Goal: Information Seeking & Learning: Learn about a topic

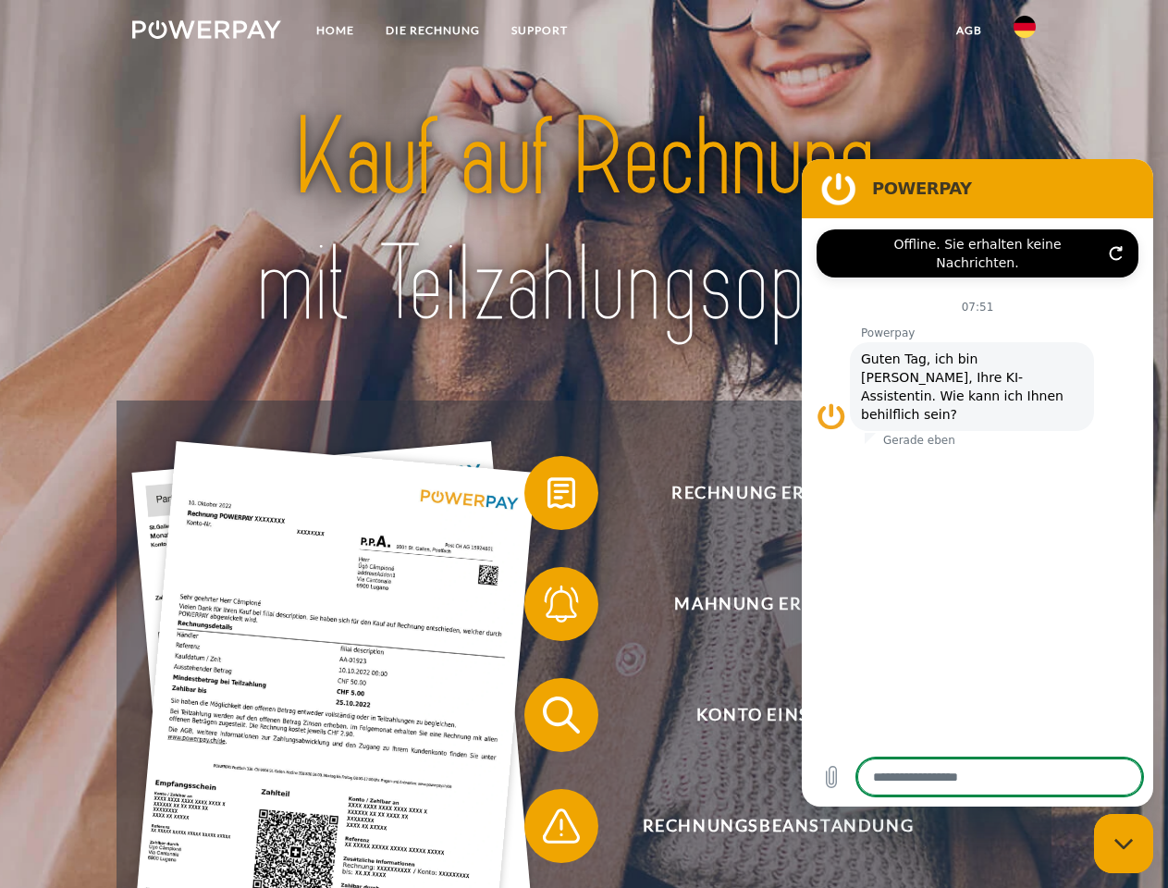
click at [206, 32] on img at bounding box center [206, 29] width 149 height 19
click at [1025, 32] on img at bounding box center [1025, 27] width 22 height 22
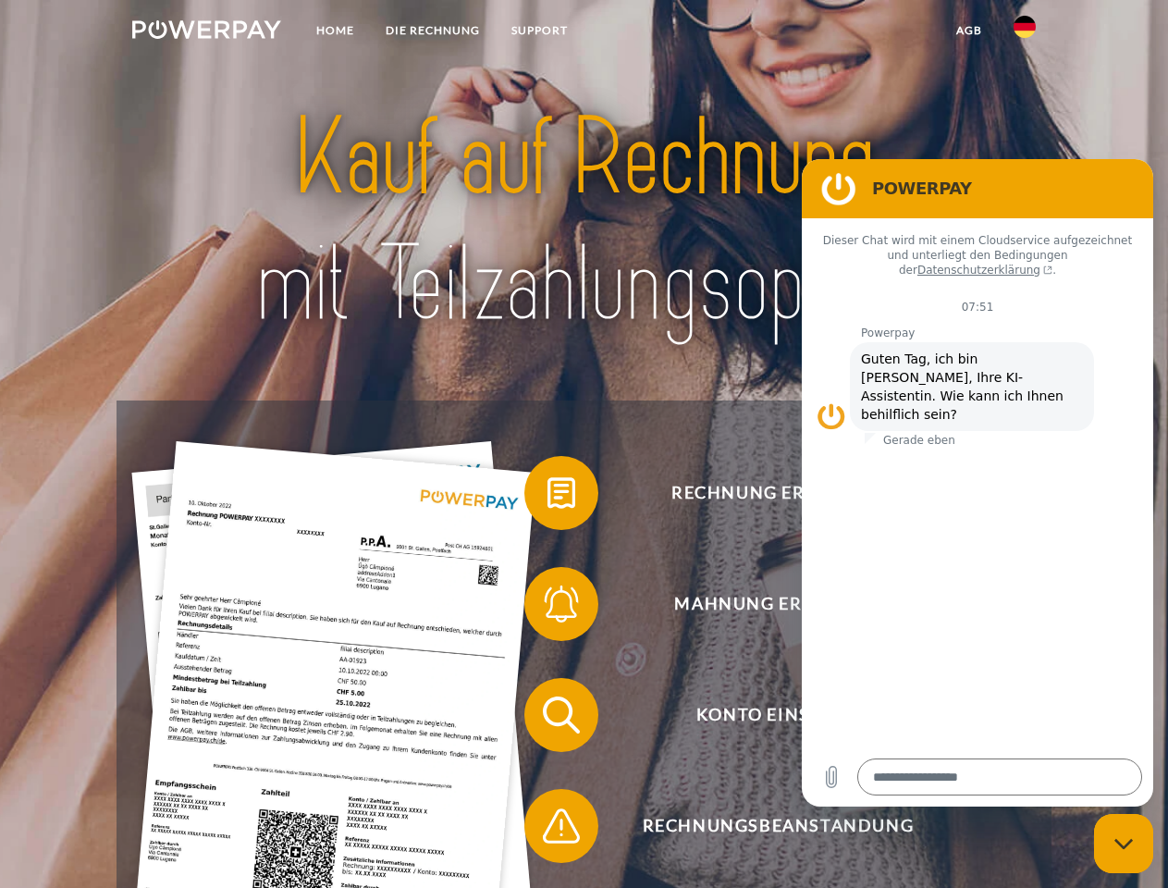
click at [969, 31] on link "agb" at bounding box center [969, 30] width 57 height 33
click at [548, 497] on span at bounding box center [534, 493] width 93 height 93
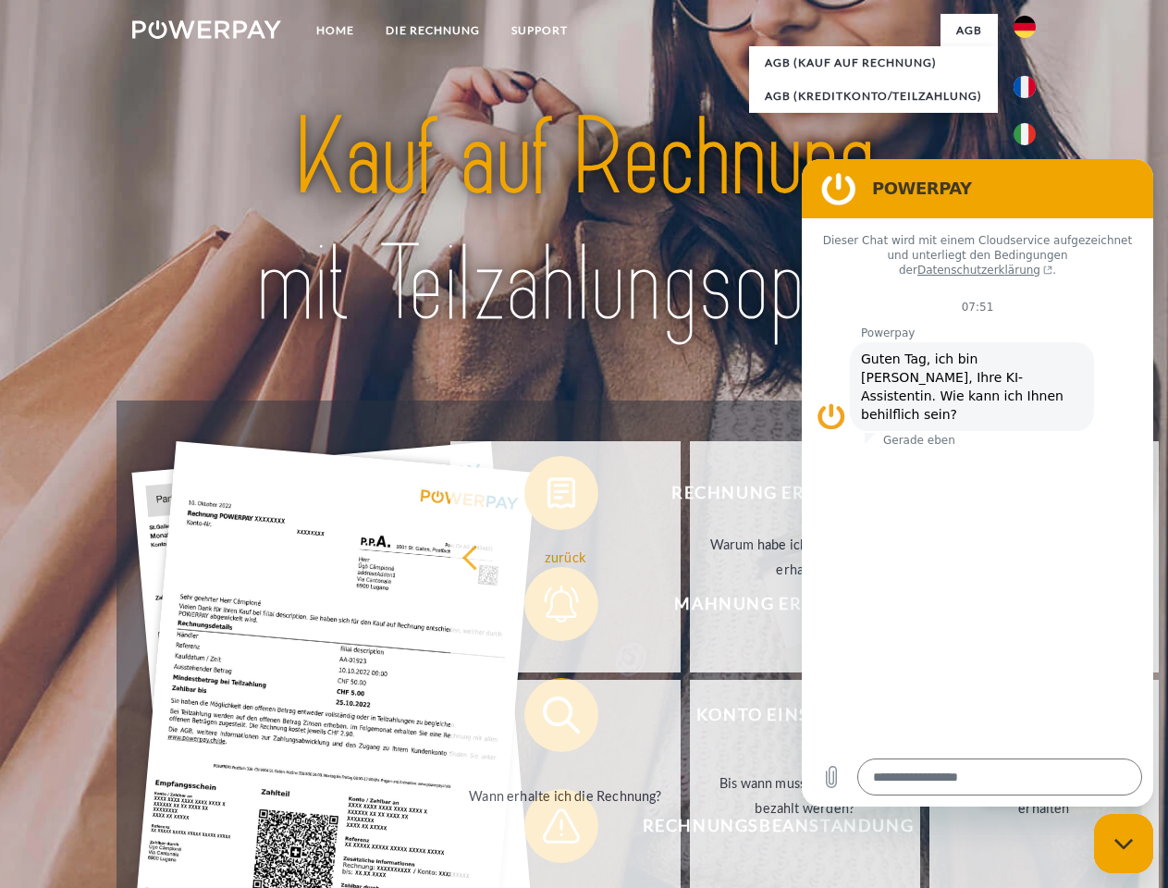
click at [548, 608] on div "Rechnung erhalten? Mahnung erhalten? Konto einsehen" at bounding box center [584, 771] width 934 height 740
click at [690, 719] on link "Bis wann muss die Rechnung bezahlt werden?" at bounding box center [805, 795] width 230 height 231
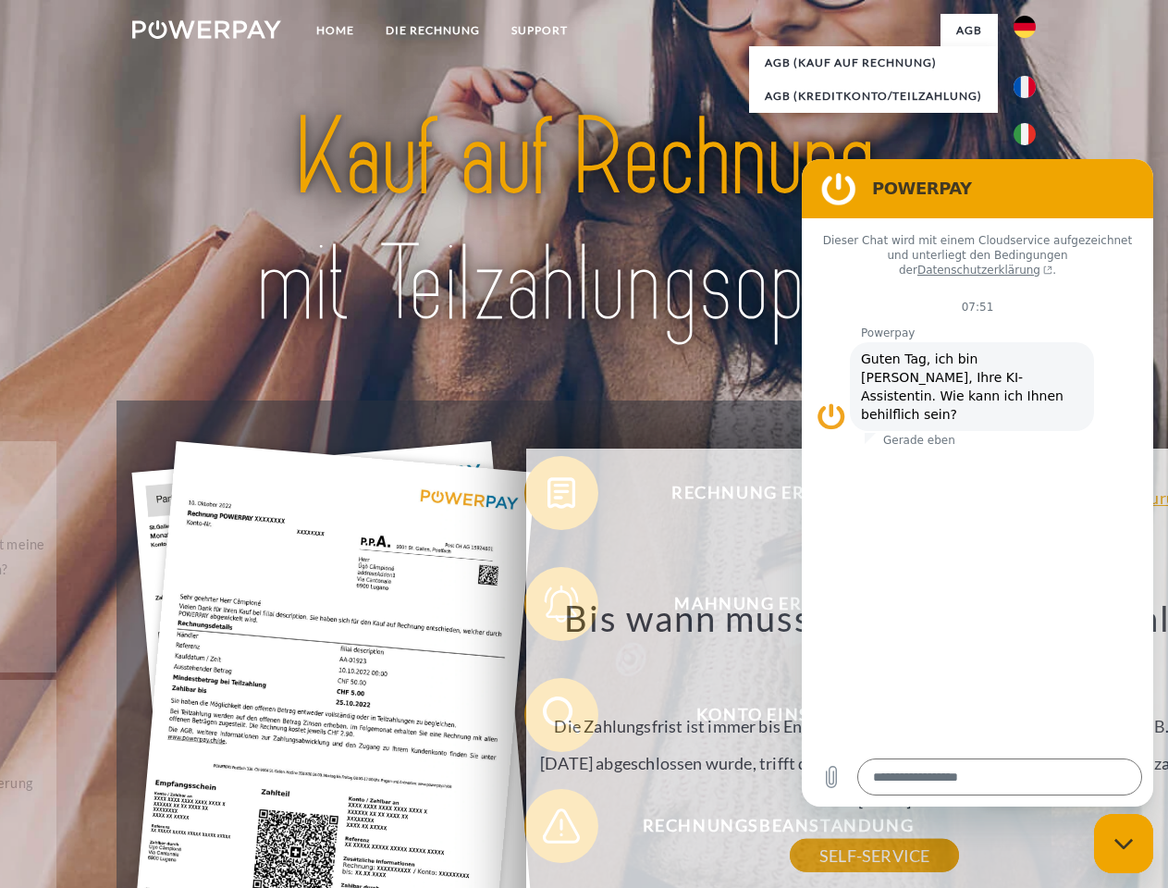
click at [548, 830] on div "Rechnung erhalten? Mahnung erhalten? Konto einsehen" at bounding box center [584, 771] width 934 height 740
click at [1124, 844] on icon "Messaging-Fenster schließen" at bounding box center [1124, 844] width 19 height 12
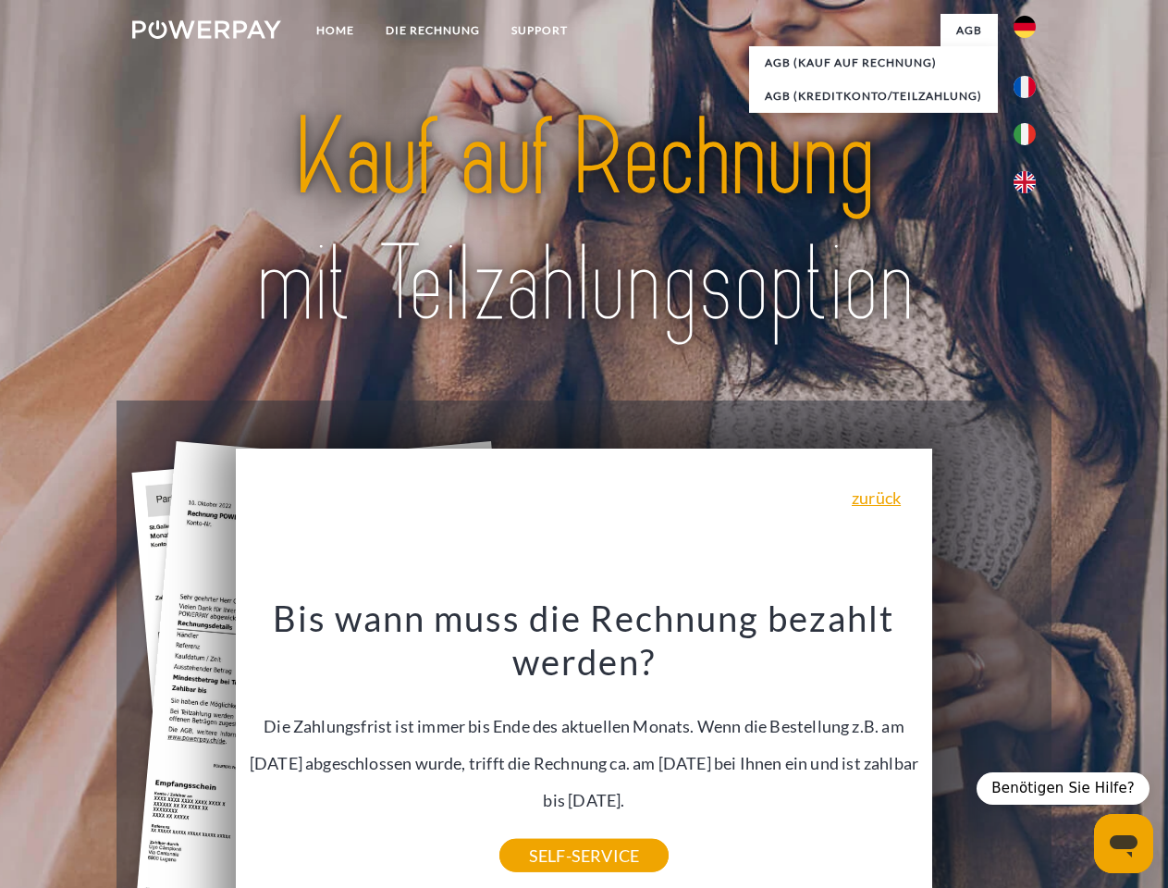
type textarea "*"
